Goal: Find specific page/section: Find specific page/section

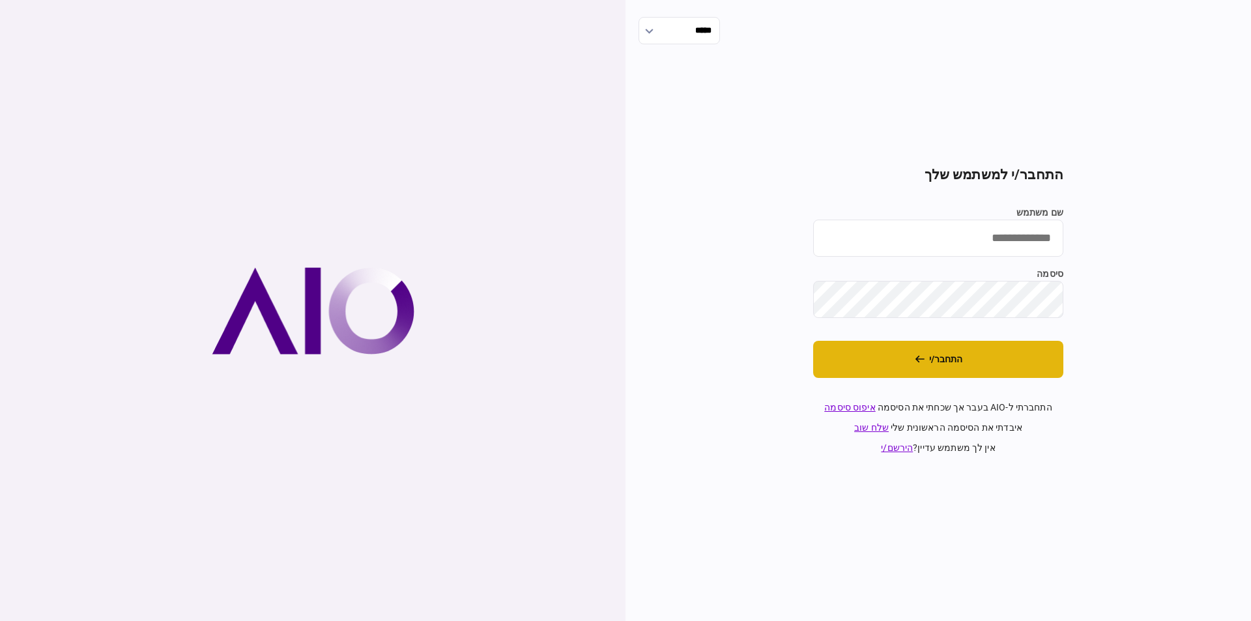
type input "**********"
click at [914, 367] on button "התחבר/י" at bounding box center [938, 359] width 250 height 37
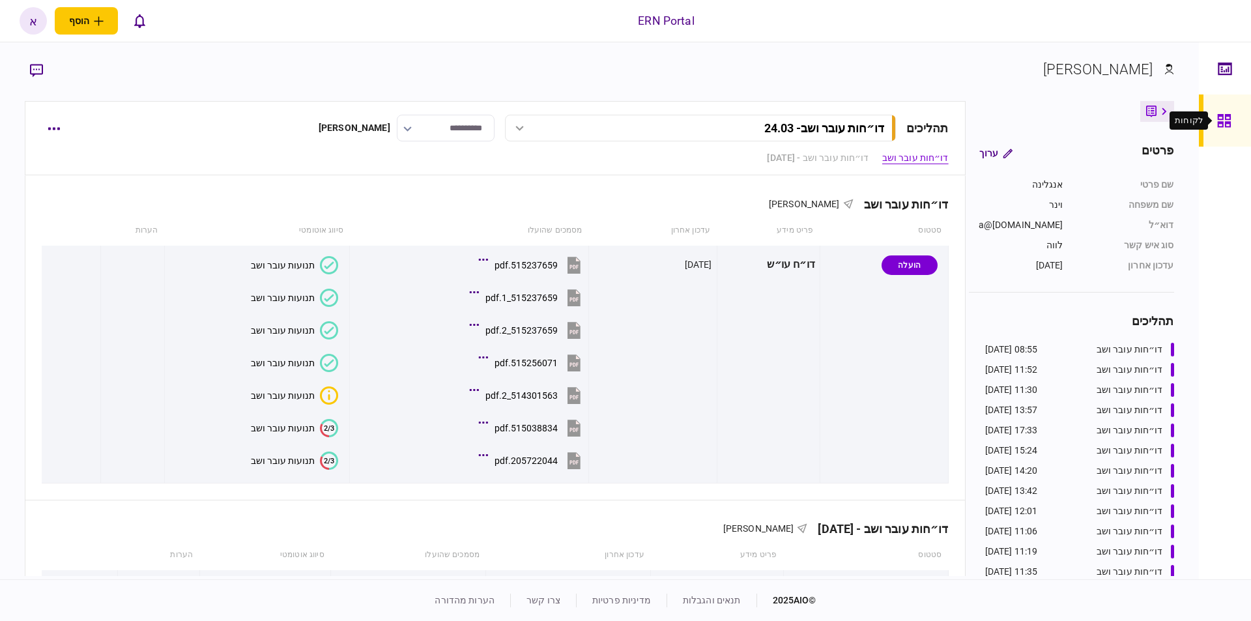
click at [1230, 134] on div at bounding box center [1228, 121] width 21 height 52
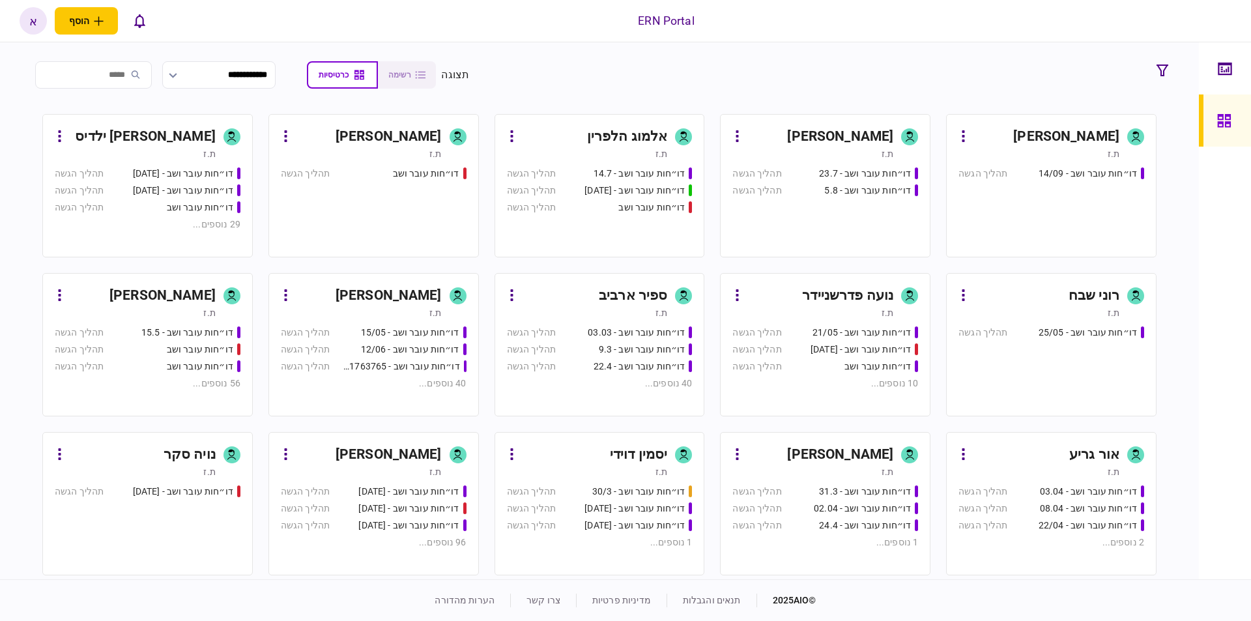
click at [603, 450] on div "יסמין דוידי" at bounding box center [595, 455] width 146 height 21
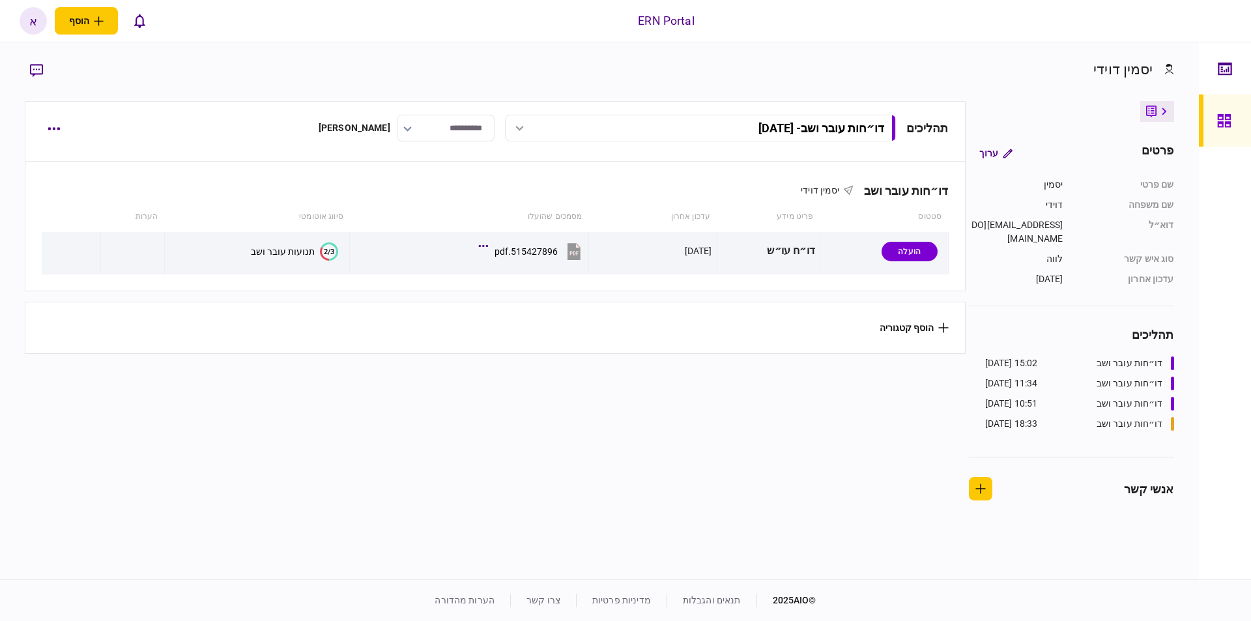
click at [1083, 357] on div "דו״חות עובר ושב 15:02 [DATE]" at bounding box center [1075, 364] width 178 height 14
click at [1022, 357] on div "15:02 [DATE]" at bounding box center [1012, 364] width 53 height 14
click at [1011, 377] on div "11:34 [DATE]" at bounding box center [1012, 384] width 53 height 14
